Goal: Information Seeking & Learning: Learn about a topic

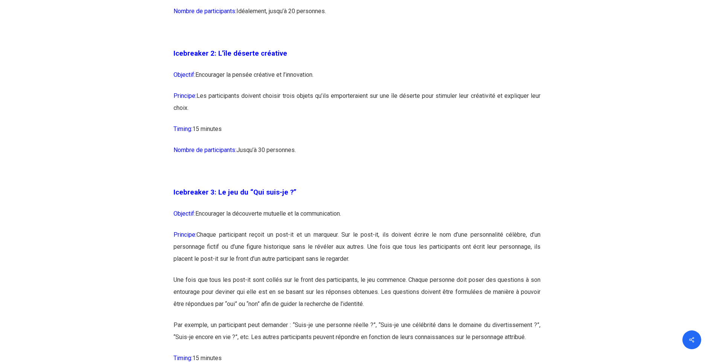
scroll to position [790, 0]
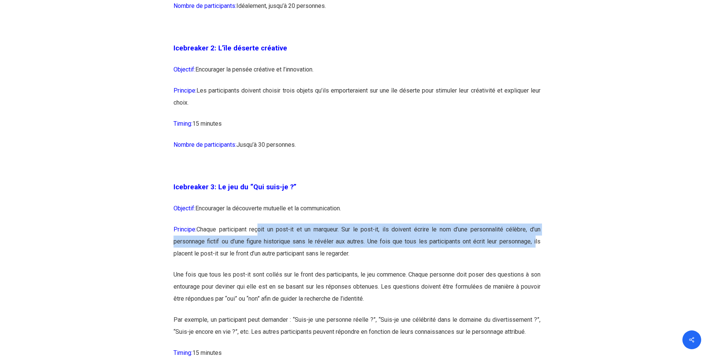
drag, startPoint x: 258, startPoint y: 229, endPoint x: 533, endPoint y: 239, distance: 275.9
click at [533, 239] on p "Principe: Chaque participant reçoit un post-it et un marqueur. Sur le post-it, …" at bounding box center [356, 245] width 367 height 45
drag, startPoint x: 533, startPoint y: 239, endPoint x: 530, endPoint y: 236, distance: 4.3
click at [533, 239] on p "Principe: Chaque participant reçoit un post-it et un marqueur. Sur le post-it, …" at bounding box center [356, 245] width 367 height 45
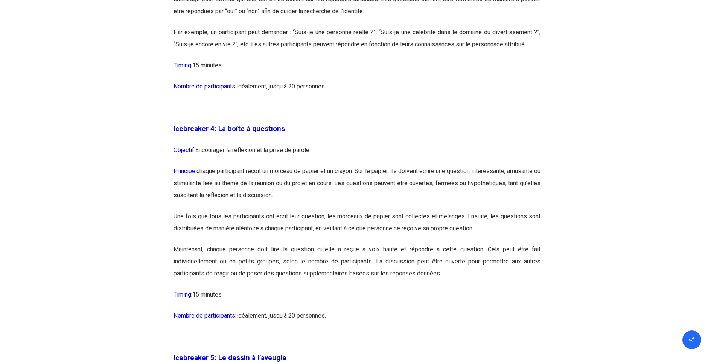
scroll to position [1091, 0]
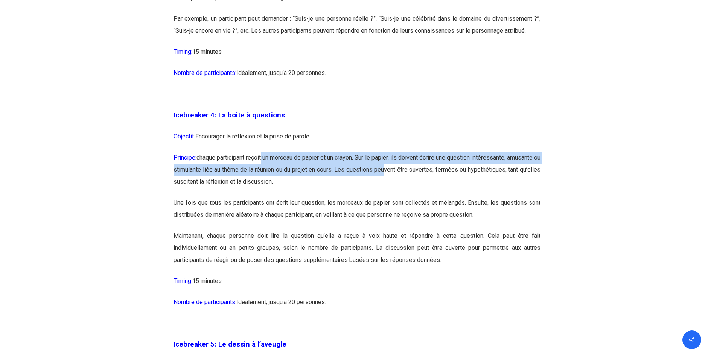
drag, startPoint x: 269, startPoint y: 155, endPoint x: 452, endPoint y: 170, distance: 184.2
click at [452, 170] on p "Principe: c haque participant reçoit un morceau de papier et un crayon. Sur le …" at bounding box center [356, 174] width 367 height 45
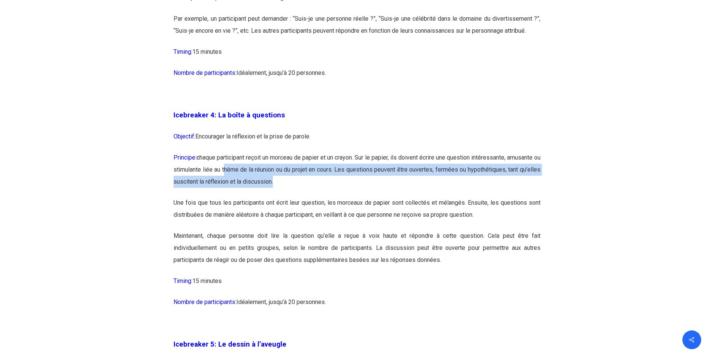
drag, startPoint x: 271, startPoint y: 170, endPoint x: 435, endPoint y: 178, distance: 164.6
click at [435, 178] on p "Principe: c haque participant reçoit un morceau de papier et un crayon. Sur le …" at bounding box center [356, 174] width 367 height 45
drag, startPoint x: 390, startPoint y: 168, endPoint x: 530, endPoint y: 176, distance: 139.8
click at [530, 176] on p "Principe: c haque participant reçoit un morceau de papier et un crayon. Sur le …" at bounding box center [356, 174] width 367 height 45
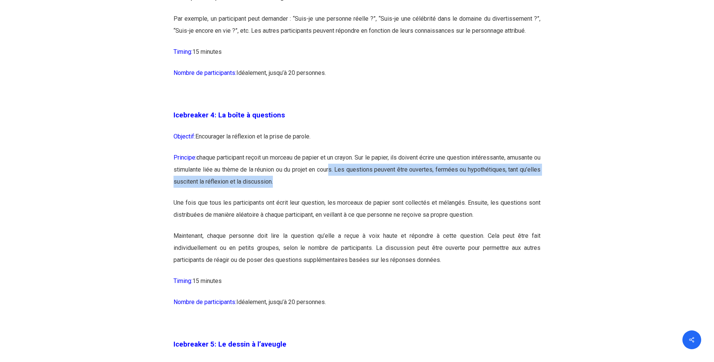
click at [530, 176] on p "Principe: c haque participant reçoit un morceau de papier et un crayon. Sur le …" at bounding box center [356, 174] width 367 height 45
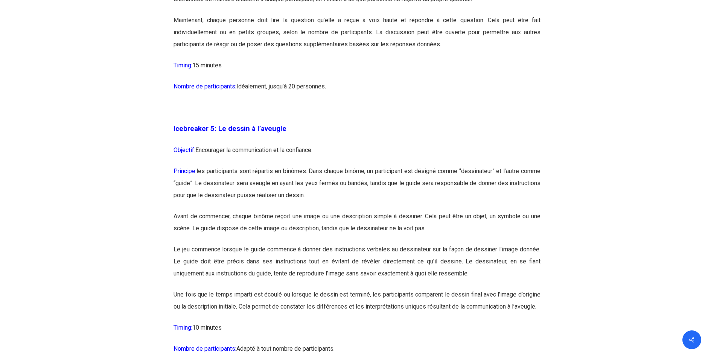
scroll to position [1354, 0]
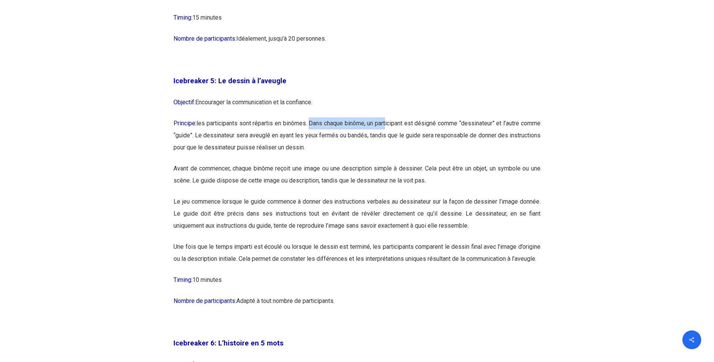
drag, startPoint x: 318, startPoint y: 124, endPoint x: 400, endPoint y: 125, distance: 81.3
click at [400, 125] on p "Principe: les participants sont répartis en binômes. Dans chaque binôme, un par…" at bounding box center [356, 139] width 367 height 45
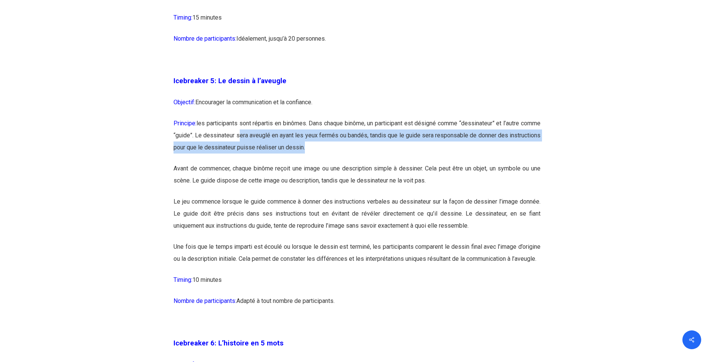
drag, startPoint x: 263, startPoint y: 135, endPoint x: 521, endPoint y: 142, distance: 258.6
click at [521, 142] on p "Principe: les participants sont répartis en binômes. Dans chaque binôme, un par…" at bounding box center [356, 139] width 367 height 45
click at [521, 138] on p "Principe: les participants sont répartis en binômes. Dans chaque binôme, un par…" at bounding box center [356, 139] width 367 height 45
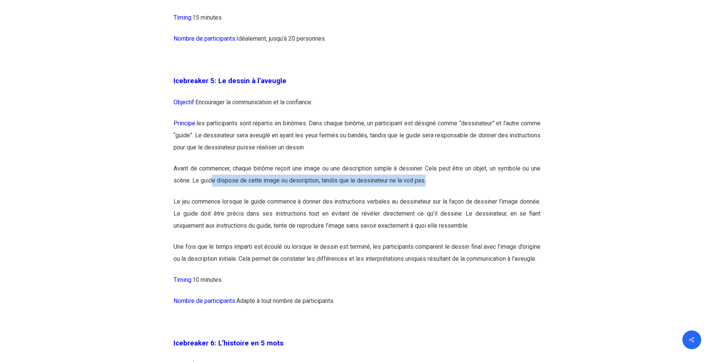
drag, startPoint x: 211, startPoint y: 182, endPoint x: 529, endPoint y: 181, distance: 318.3
click at [529, 181] on p "Avant de commencer, chaque binôme reçoit une image ou une description simple à …" at bounding box center [356, 179] width 367 height 33
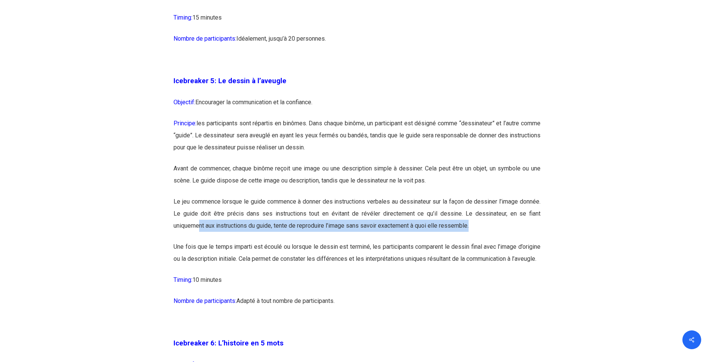
drag, startPoint x: 201, startPoint y: 226, endPoint x: 498, endPoint y: 228, distance: 296.8
click at [498, 228] on p "Le jeu commence lorsque le guide commence à donner des instructions verbales au…" at bounding box center [356, 218] width 367 height 45
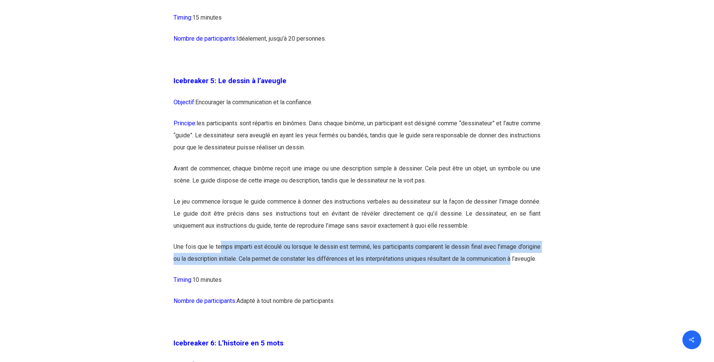
drag, startPoint x: 222, startPoint y: 248, endPoint x: 546, endPoint y: 260, distance: 324.9
drag, startPoint x: 546, startPoint y: 260, endPoint x: 490, endPoint y: 260, distance: 56.4
click at [490, 260] on p "Une fois que le temps imparti est écoulé ou lorsque le dessin est terminé, les …" at bounding box center [356, 257] width 367 height 33
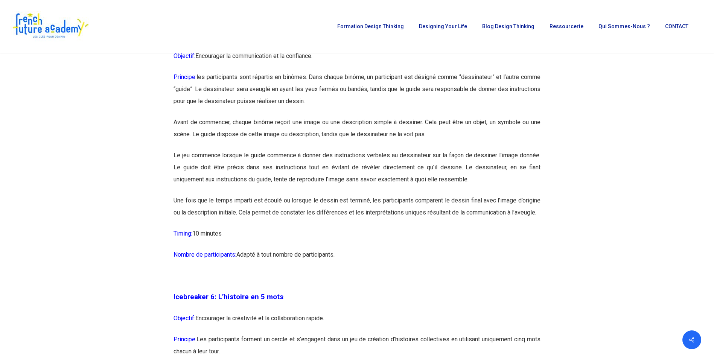
scroll to position [1392, 0]
